Goal: Ask a question

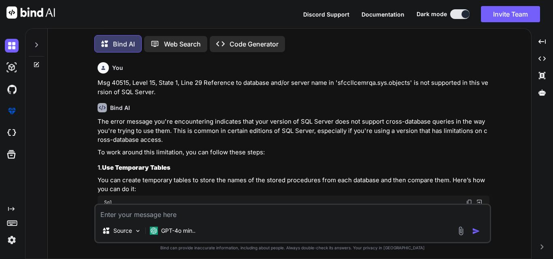
scroll to position [2543, 0]
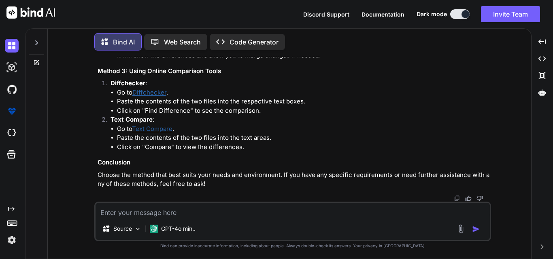
click at [192, 210] on textarea at bounding box center [293, 210] width 394 height 15
type textarea "s"
click at [160, 206] on textarea at bounding box center [293, 210] width 394 height 15
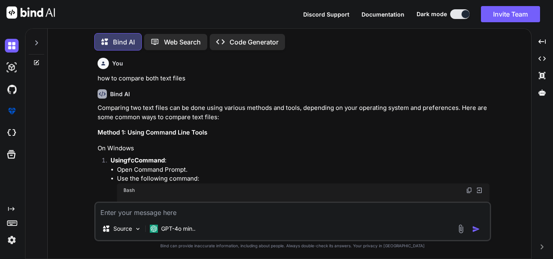
scroll to position [1774, 0]
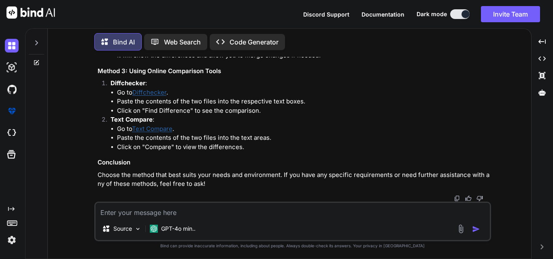
scroll to position [2543, 0]
click at [171, 206] on textarea at bounding box center [293, 210] width 394 height 15
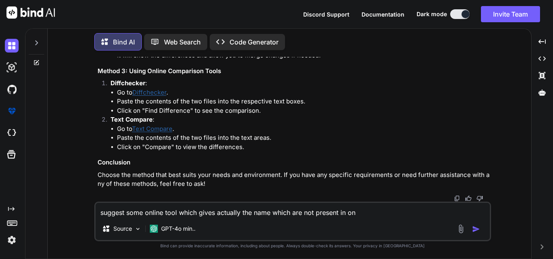
type textarea "suggest some online tool which gives actually the name which are not present in…"
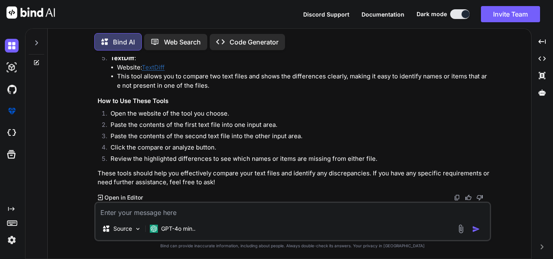
scroll to position [2824, 0]
click at [161, 35] on link "Mergely" at bounding box center [154, 31] width 24 height 8
